Goal: Information Seeking & Learning: Find specific fact

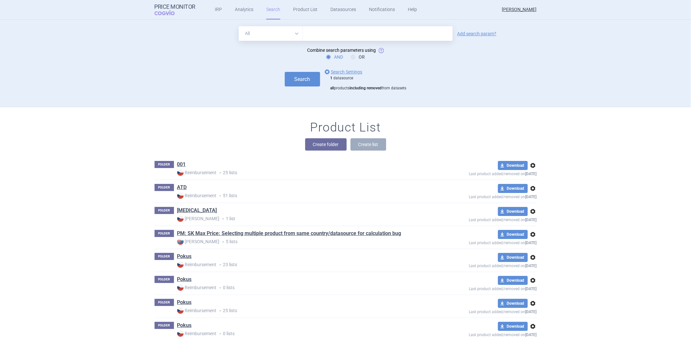
click at [336, 73] on link "options Search Settings" at bounding box center [342, 72] width 39 height 8
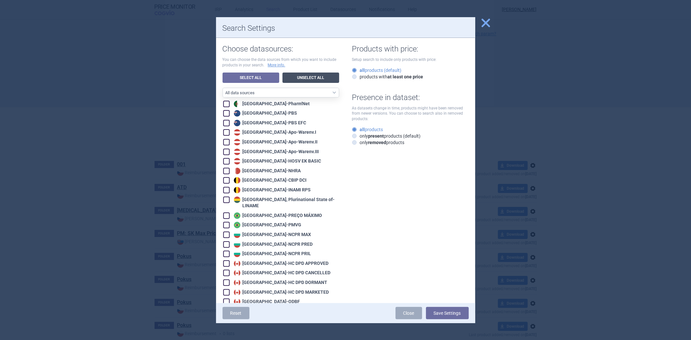
click at [298, 73] on link "Unselect All" at bounding box center [310, 78] width 57 height 10
checkbox input "false"
drag, startPoint x: 298, startPoint y: 72, endPoint x: 298, endPoint y: 83, distance: 11.0
click at [298, 73] on link "Unselect All" at bounding box center [310, 78] width 57 height 10
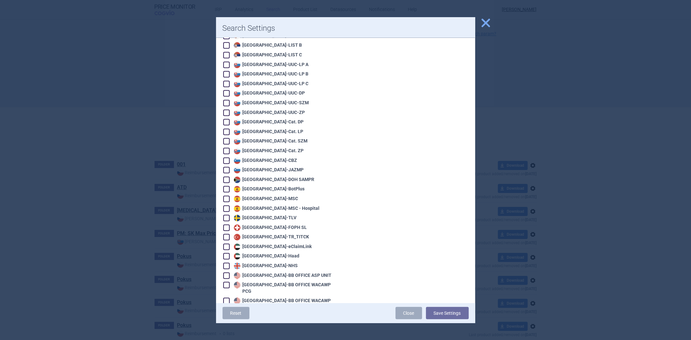
scroll to position [1352, 0]
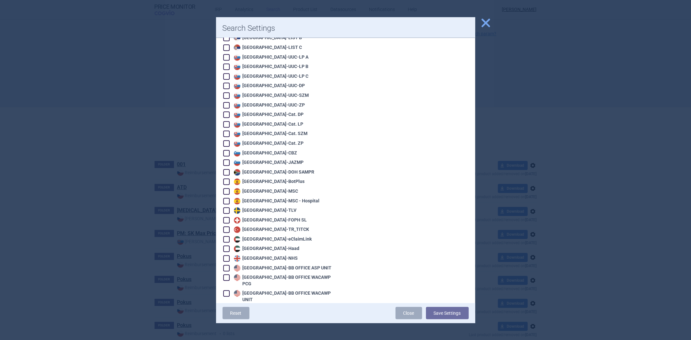
click at [267, 265] on div "United States - BB OFFICE ASP UNIT" at bounding box center [281, 268] width 99 height 6
checkbox input "true"
click at [264, 274] on div "United States - BB OFFICE WACAWP PCG" at bounding box center [281, 280] width 116 height 13
click at [261, 274] on div "United States - BB OFFICE WACAWP PCG" at bounding box center [285, 280] width 107 height 13
checkbox input "true"
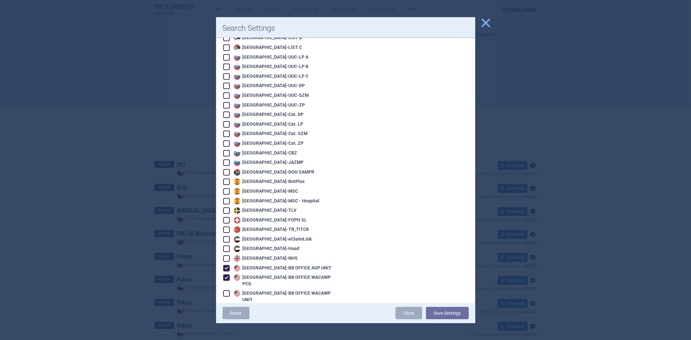
click at [256, 290] on div "United States - BB OFFICE WACAWP UNIT" at bounding box center [285, 296] width 107 height 13
checkbox input "true"
click at [254, 306] on div "United States - BB SELF WACAWP UNIT" at bounding box center [285, 309] width 106 height 6
checkbox input "true"
click at [251, 316] on div "United States - VA OPAL BIG4" at bounding box center [274, 319] width 85 height 6
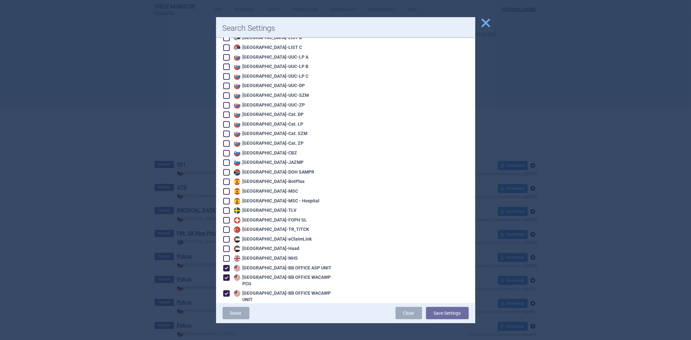
checkbox input "true"
click at [251, 325] on div "United States - VA OPAL FSS" at bounding box center [274, 328] width 84 height 6
checkbox input "true"
click at [250, 335] on div "[GEOGRAPHIC_DATA] - [GEOGRAPHIC_DATA] OPAL NC" at bounding box center [272, 338] width 81 height 6
checkbox input "true"
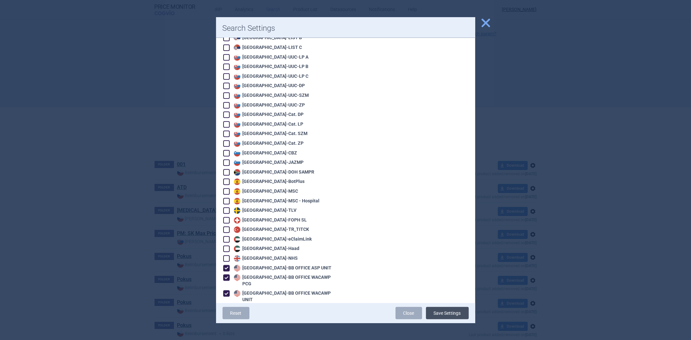
click at [452, 309] on button "Save Settings" at bounding box center [447, 313] width 43 height 12
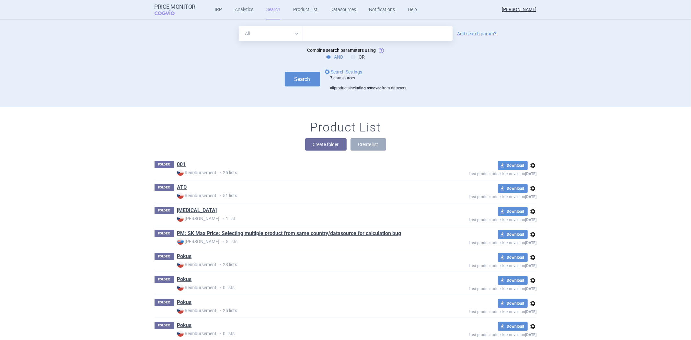
click at [330, 26] on input "text" at bounding box center [378, 33] width 150 height 15
paste input "00024591100"
type input "00024591100"
drag, startPoint x: 280, startPoint y: 92, endPoint x: 285, endPoint y: 91, distance: 5.3
click at [280, 92] on div "All Brand Name ATC Company Active Substance Country Newer than 00024591100 Add …" at bounding box center [346, 66] width 408 height 81
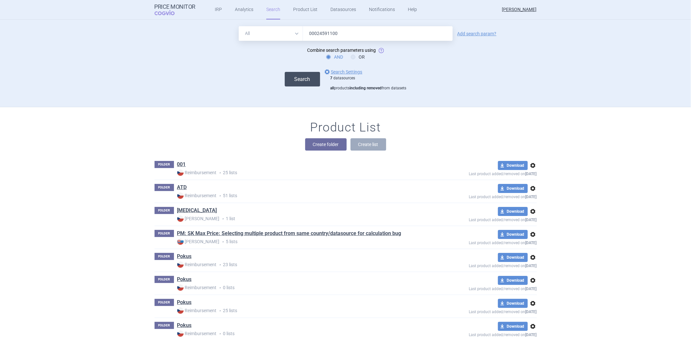
click at [295, 85] on button "Search" at bounding box center [302, 79] width 35 height 15
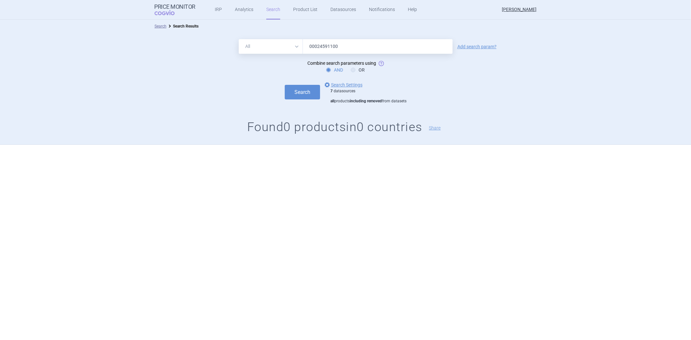
click at [282, 38] on div "All Brand Name ATC Company Active Substance Country Newer than 00024591100 Add …" at bounding box center [345, 89] width 691 height 112
click at [317, 45] on input "00024591100" at bounding box center [378, 46] width 150 height 15
click at [320, 45] on input "00024591100" at bounding box center [378, 46] width 150 height 15
click at [323, 45] on input "00024591100" at bounding box center [378, 46] width 150 height 15
click at [333, 49] on input "00024-591100" at bounding box center [378, 46] width 150 height 15
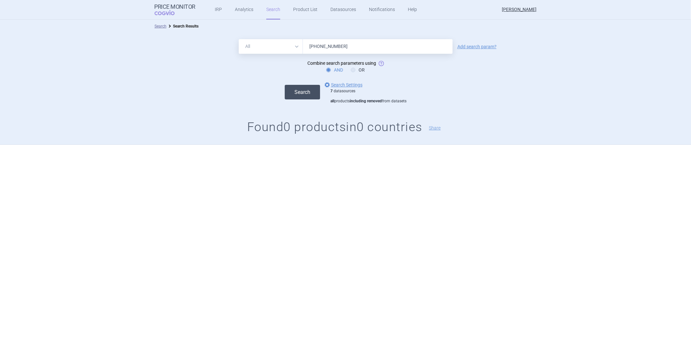
type input "[PHONE_NUMBER]"
click at [300, 96] on button "Search" at bounding box center [302, 92] width 35 height 15
click at [328, 48] on input "[PHONE_NUMBER]" at bounding box center [378, 46] width 150 height 15
click at [344, 47] on input "[PHONE_NUMBER]" at bounding box center [378, 46] width 150 height 15
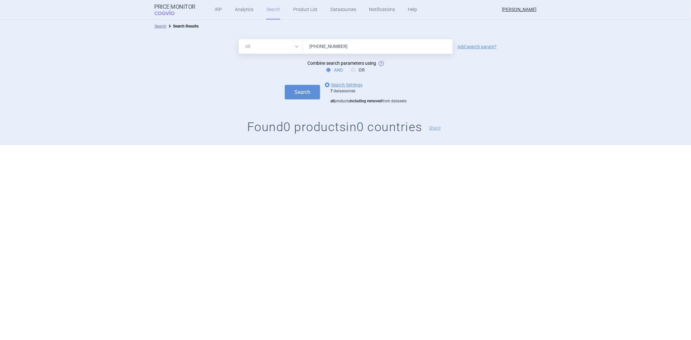
click at [344, 46] on input "[PHONE_NUMBER]" at bounding box center [378, 46] width 150 height 15
paste input "[MEDICAL_DATA]"
type input "[MEDICAL_DATA]"
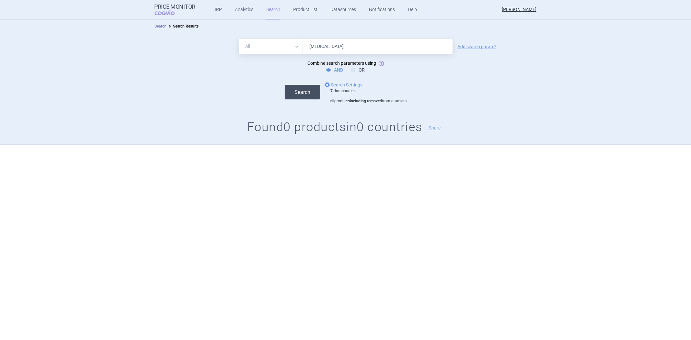
click at [302, 91] on button "Search" at bounding box center [302, 92] width 35 height 15
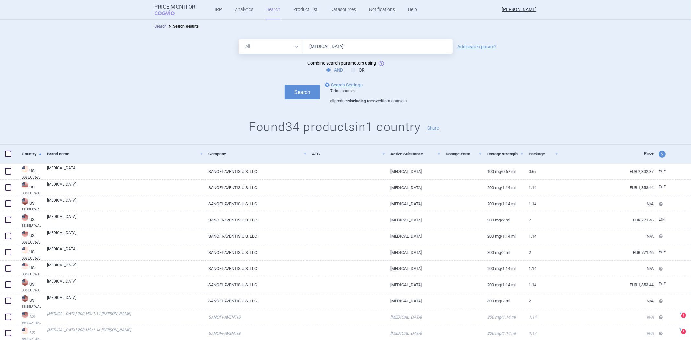
click at [658, 153] on span "price and currency" at bounding box center [661, 154] width 7 height 7
select select "ex-factory"
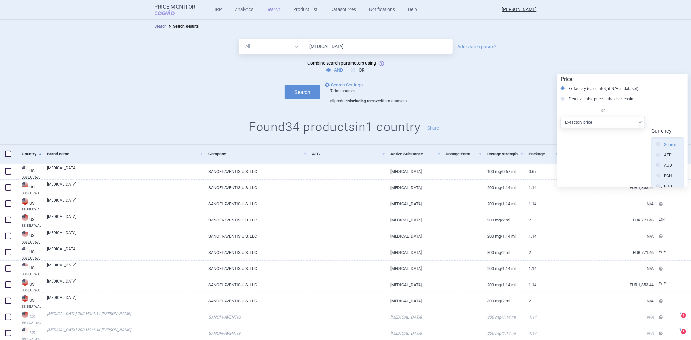
click at [669, 142] on label "Source" at bounding box center [666, 145] width 20 height 6
click at [663, 142] on input "Source" at bounding box center [659, 145] width 6 height 6
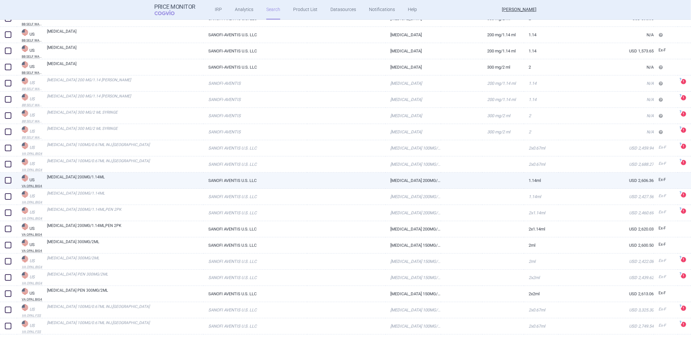
scroll to position [251, 0]
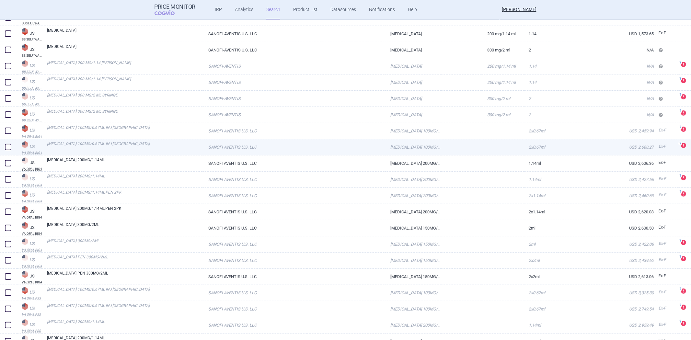
click at [201, 139] on div "[MEDICAL_DATA] 100MG/0.67ML INJ,[GEOGRAPHIC_DATA]" at bounding box center [122, 147] width 161 height 16
click at [189, 148] on link "[MEDICAL_DATA] 100MG/0.67ML INJ,[GEOGRAPHIC_DATA]" at bounding box center [125, 147] width 156 height 12
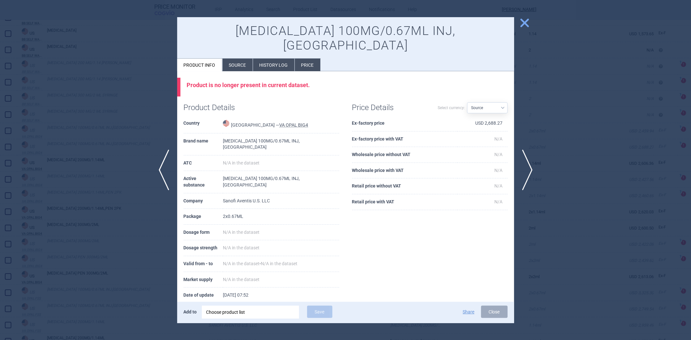
click at [237, 59] on li "Source" at bounding box center [237, 65] width 30 height 13
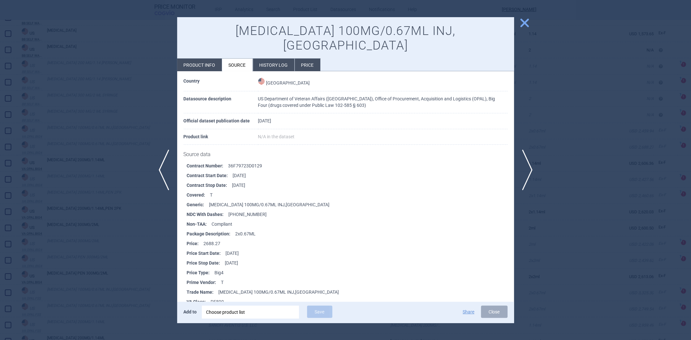
scroll to position [41, 0]
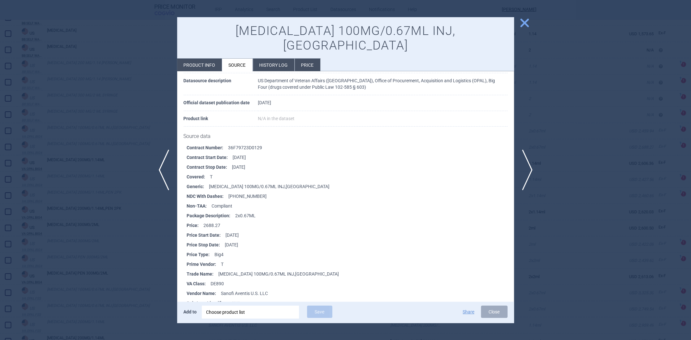
click at [143, 114] on div at bounding box center [345, 170] width 691 height 340
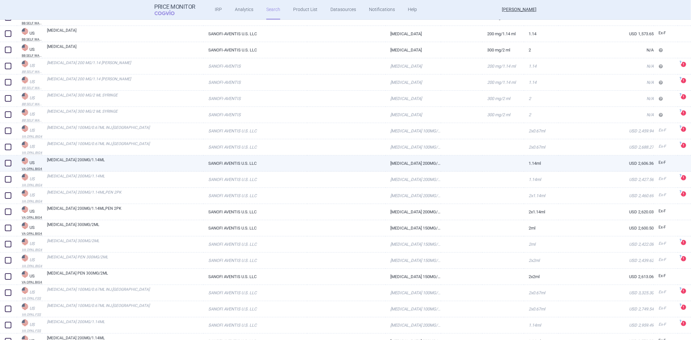
click at [165, 159] on link "[MEDICAL_DATA] 200MG/1.14ML" at bounding box center [125, 163] width 156 height 12
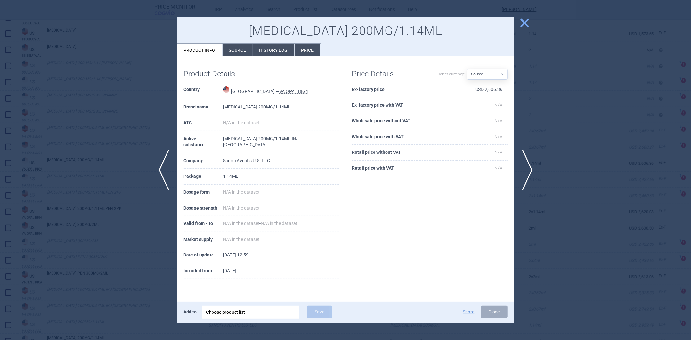
click at [229, 50] on li "Source" at bounding box center [237, 50] width 30 height 13
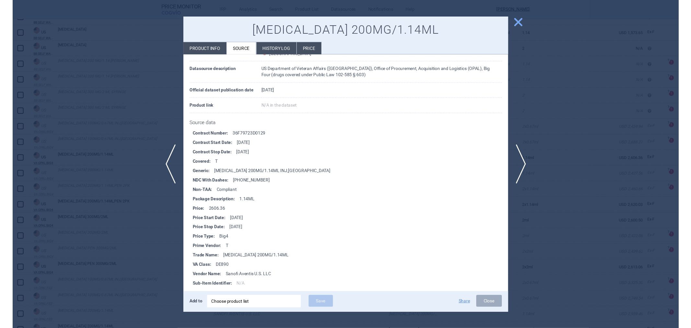
scroll to position [41, 0]
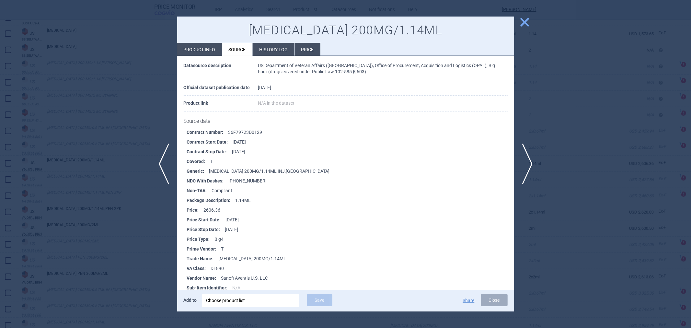
click at [582, 85] on div at bounding box center [345, 164] width 691 height 328
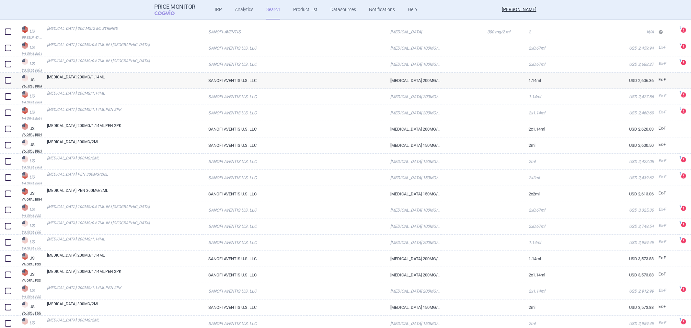
scroll to position [227, 0]
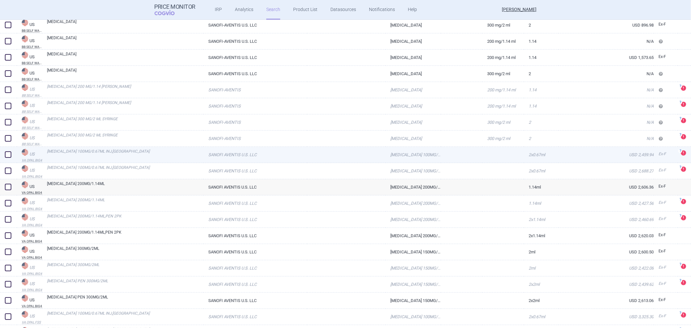
click at [124, 148] on link "[MEDICAL_DATA] 100MG/0.67ML INJ,[GEOGRAPHIC_DATA]" at bounding box center [125, 154] width 156 height 12
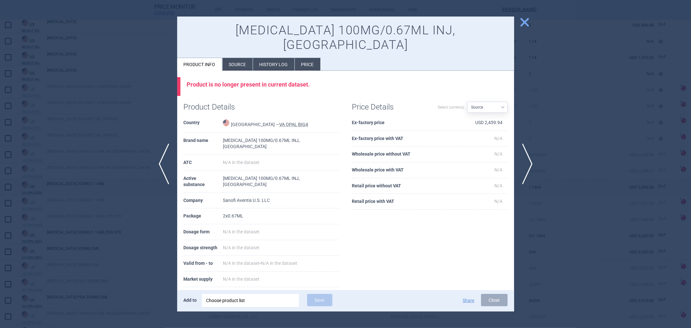
click at [235, 58] on li "Source" at bounding box center [237, 64] width 30 height 13
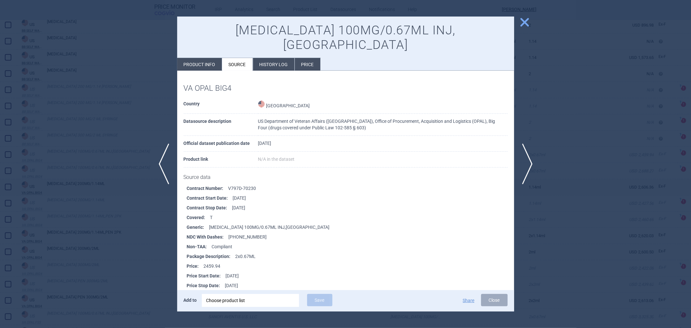
click at [266, 58] on li "History log" at bounding box center [273, 64] width 41 height 13
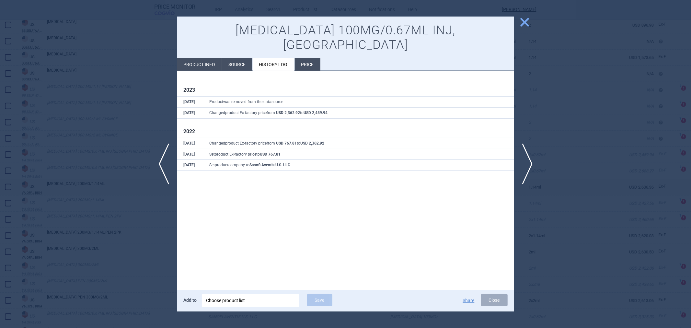
click at [201, 58] on li "Product info" at bounding box center [199, 64] width 45 height 13
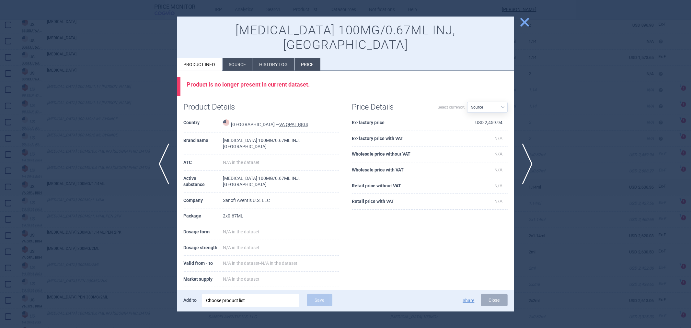
click at [129, 108] on div at bounding box center [345, 164] width 691 height 328
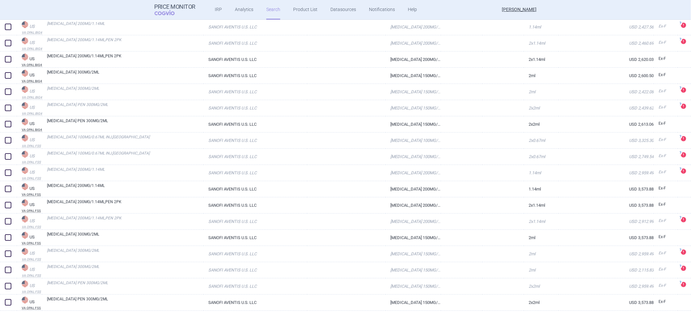
scroll to position [407, 0]
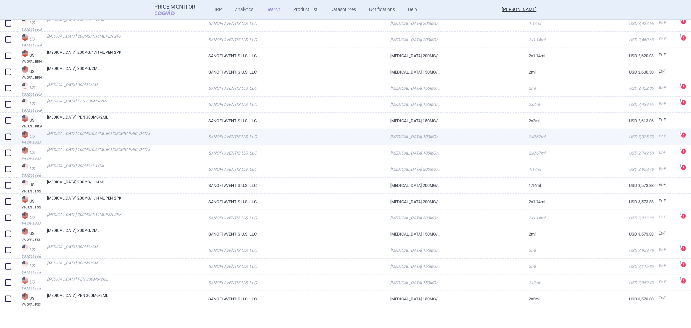
click at [128, 140] on link "[MEDICAL_DATA] 100MG/0.67ML INJ,[GEOGRAPHIC_DATA]" at bounding box center [125, 136] width 156 height 12
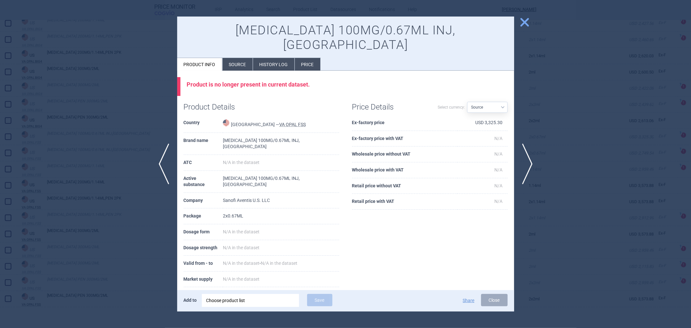
click at [227, 58] on li "Source" at bounding box center [237, 64] width 30 height 13
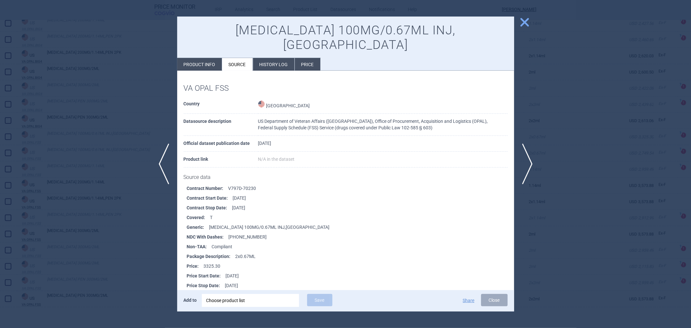
click at [201, 58] on li "Product info" at bounding box center [199, 64] width 45 height 13
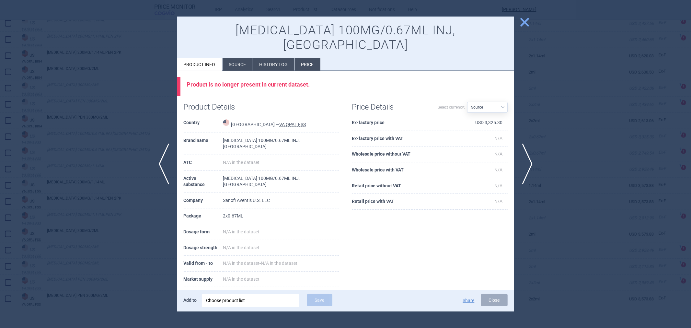
click at [269, 58] on li "History log" at bounding box center [273, 64] width 41 height 13
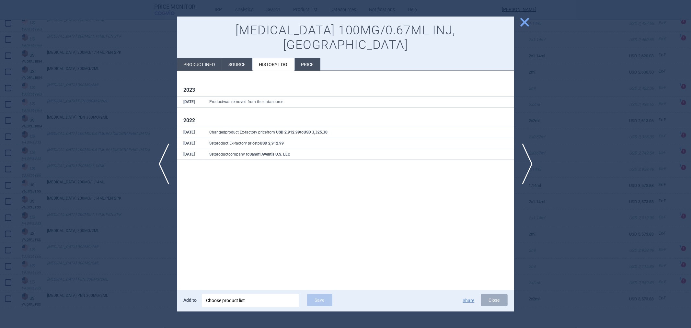
click at [228, 58] on li "Source" at bounding box center [237, 64] width 30 height 13
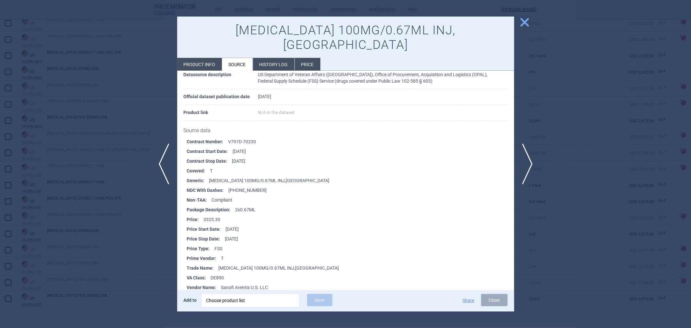
scroll to position [52, 0]
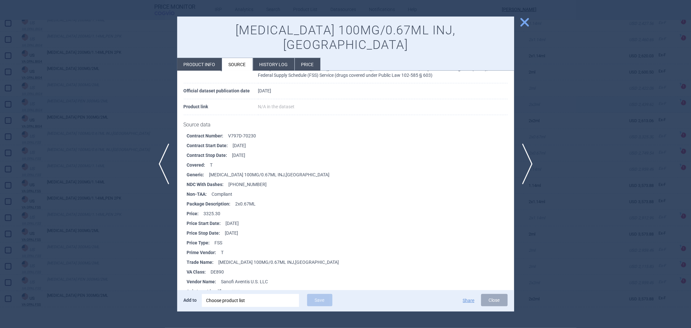
click at [159, 111] on div at bounding box center [345, 164] width 691 height 328
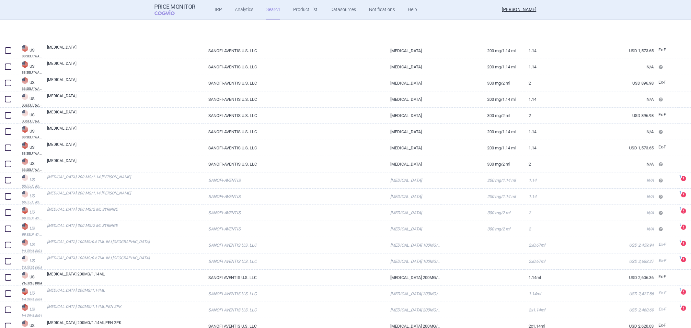
scroll to position [191, 0]
